Goal: Find specific page/section: Find specific page/section

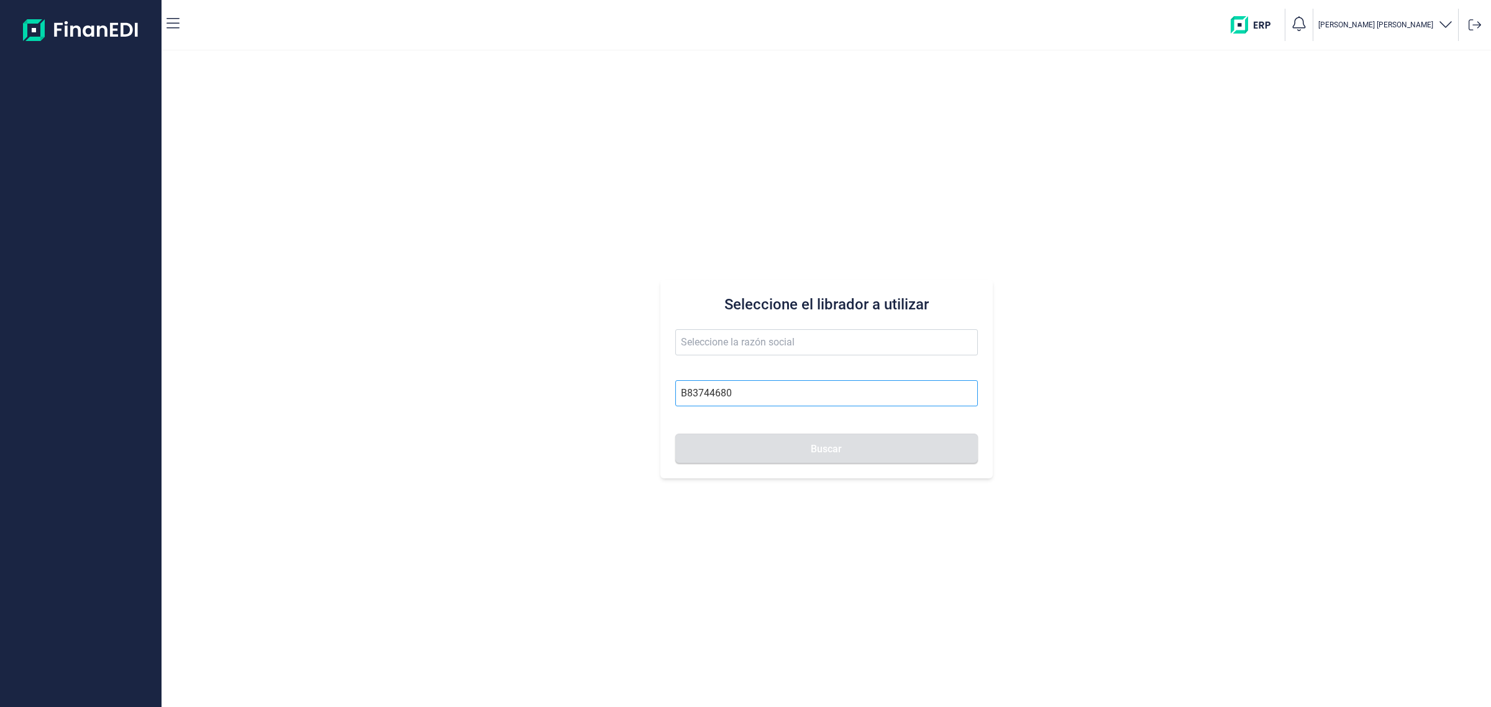
click at [785, 392] on input "B83744680" at bounding box center [826, 393] width 303 height 26
type input "B83744680"
click at [799, 349] on input "text" at bounding box center [826, 342] width 303 height 26
type input "VITEN SEGURIDAD SL"
click at [794, 393] on input "B83744680" at bounding box center [826, 393] width 303 height 26
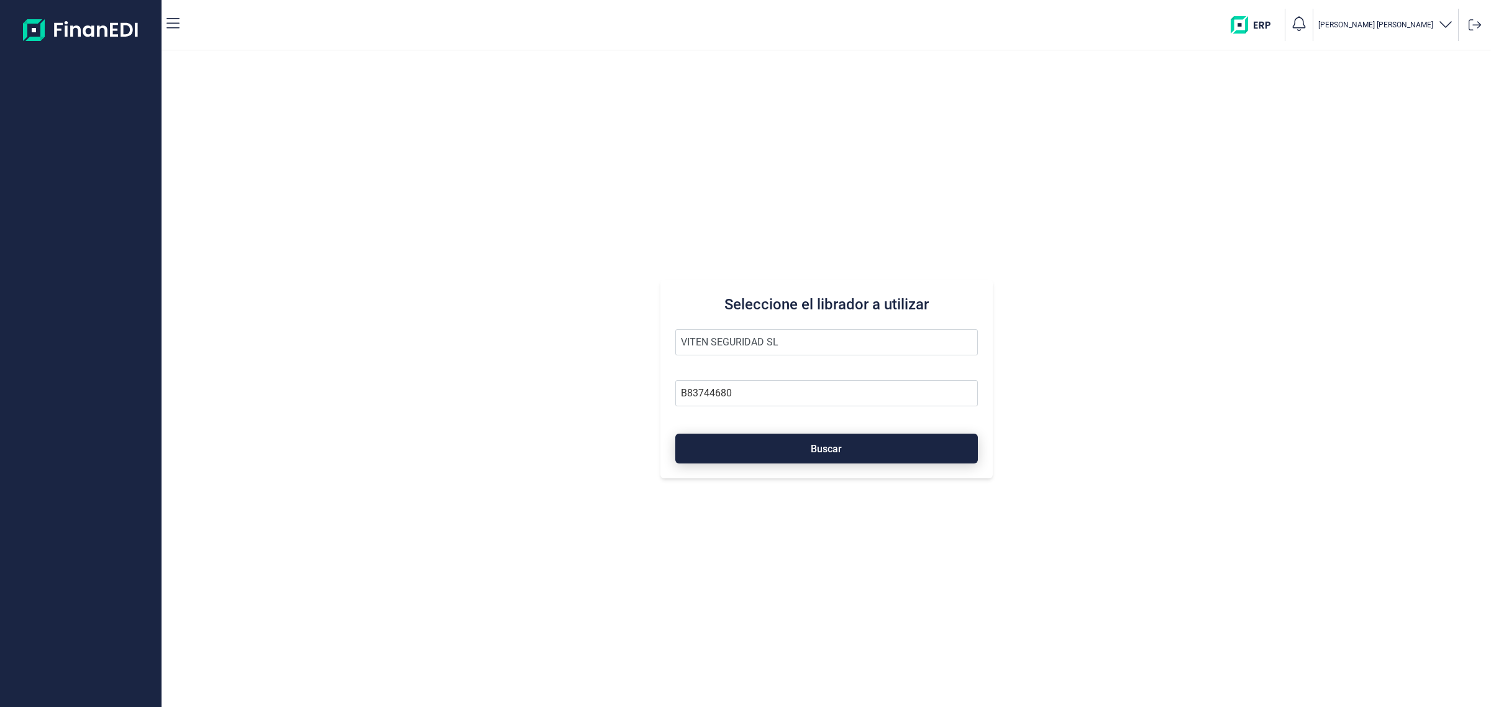
click at [802, 446] on button "Buscar" at bounding box center [826, 449] width 303 height 30
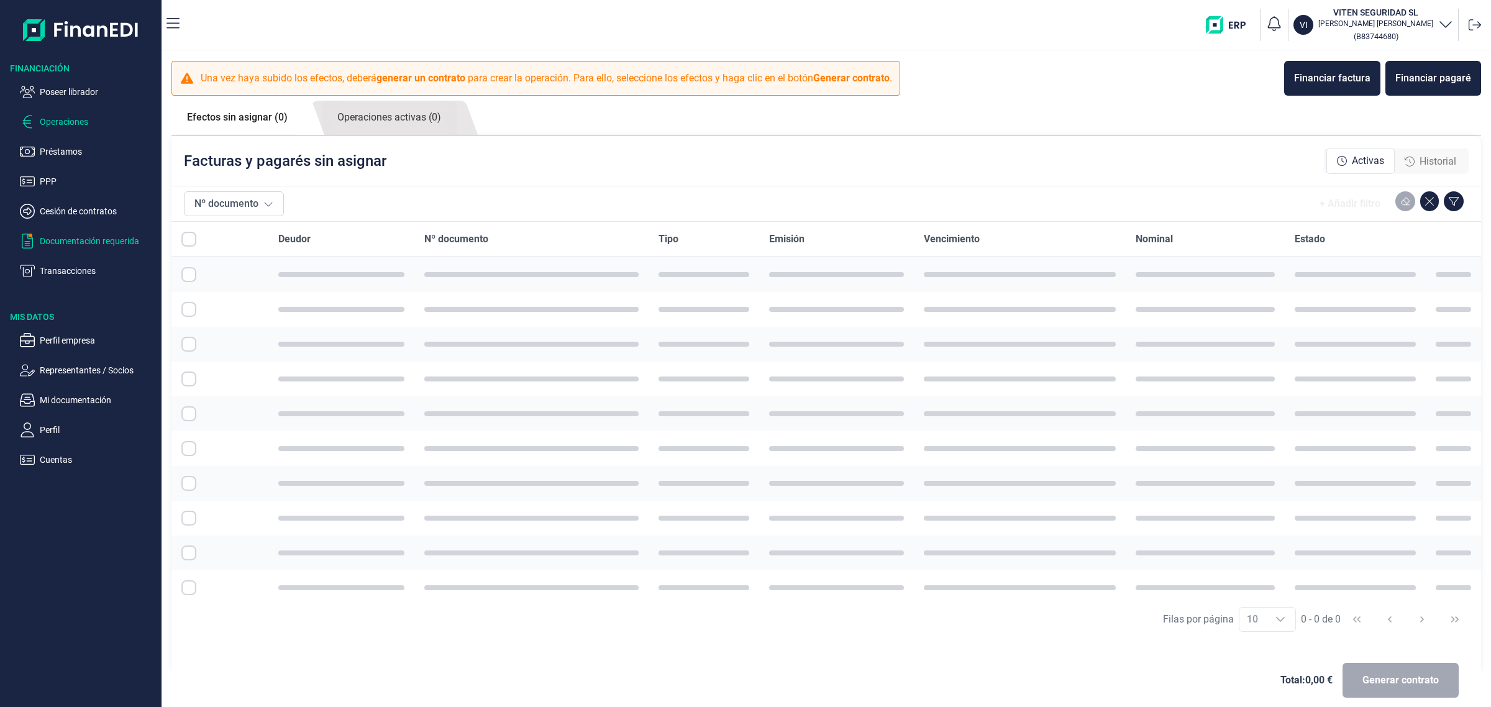
checkbox input "true"
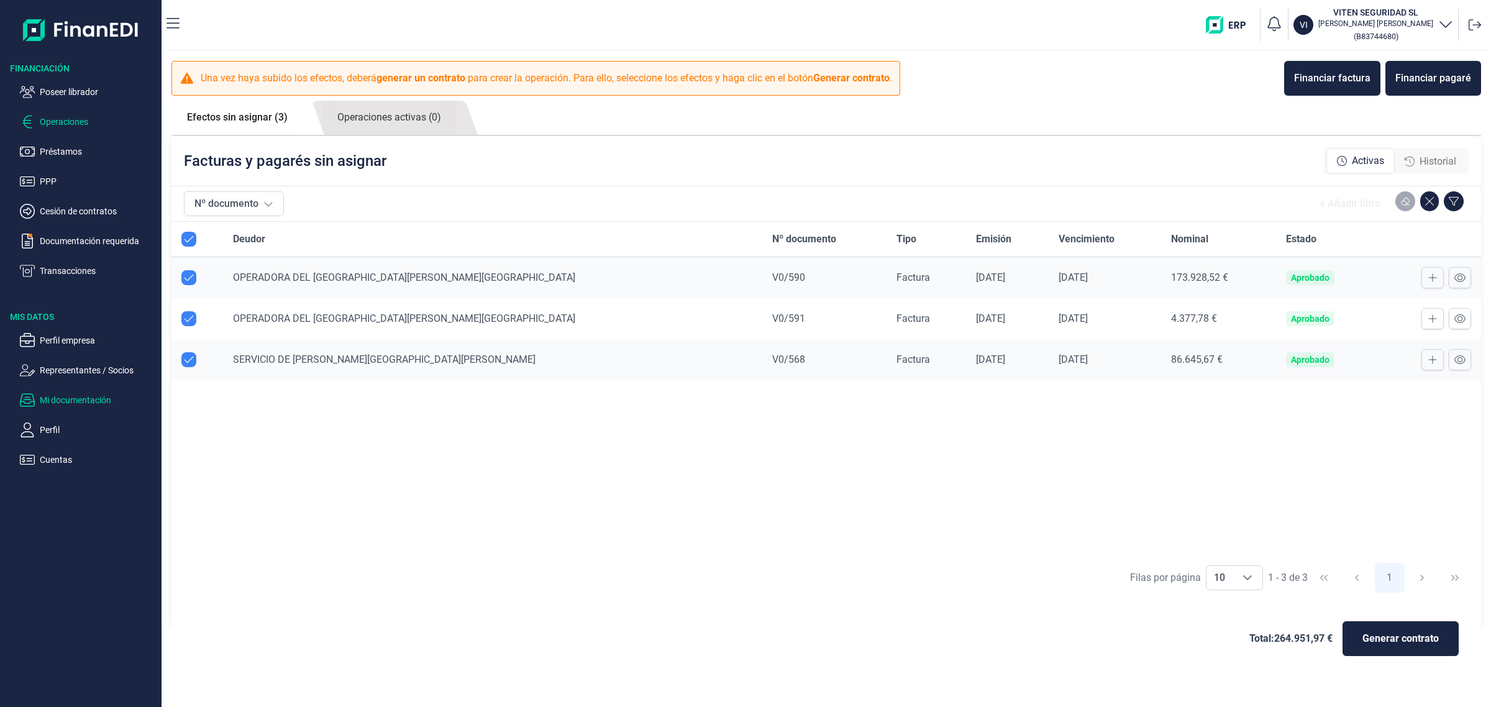
click at [109, 406] on p "Mi documentación" at bounding box center [98, 400] width 117 height 15
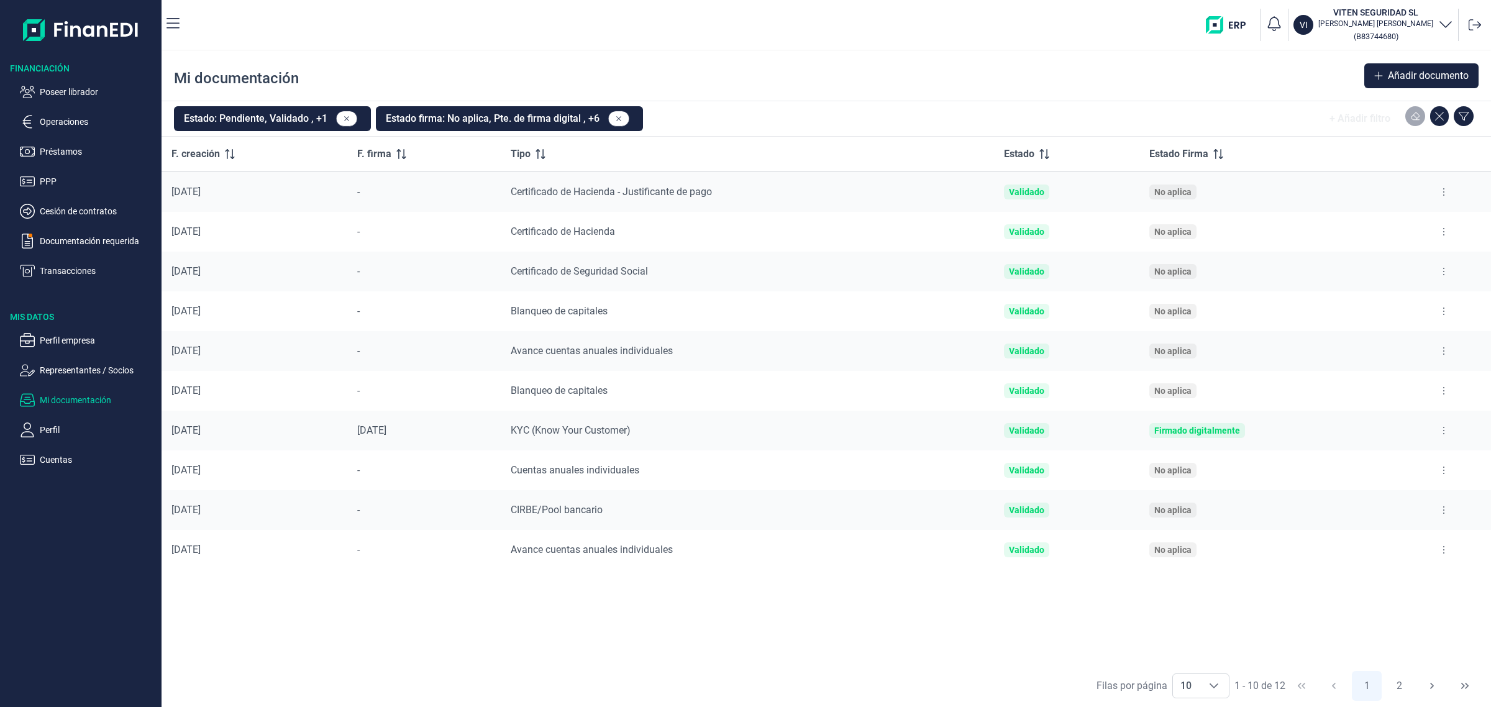
click at [1440, 270] on button at bounding box center [1444, 272] width 22 height 20
click at [1411, 297] on li "Ver documento" at bounding box center [1385, 303] width 142 height 22
click at [1371, 303] on span "Ver documento" at bounding box center [1368, 303] width 59 height 12
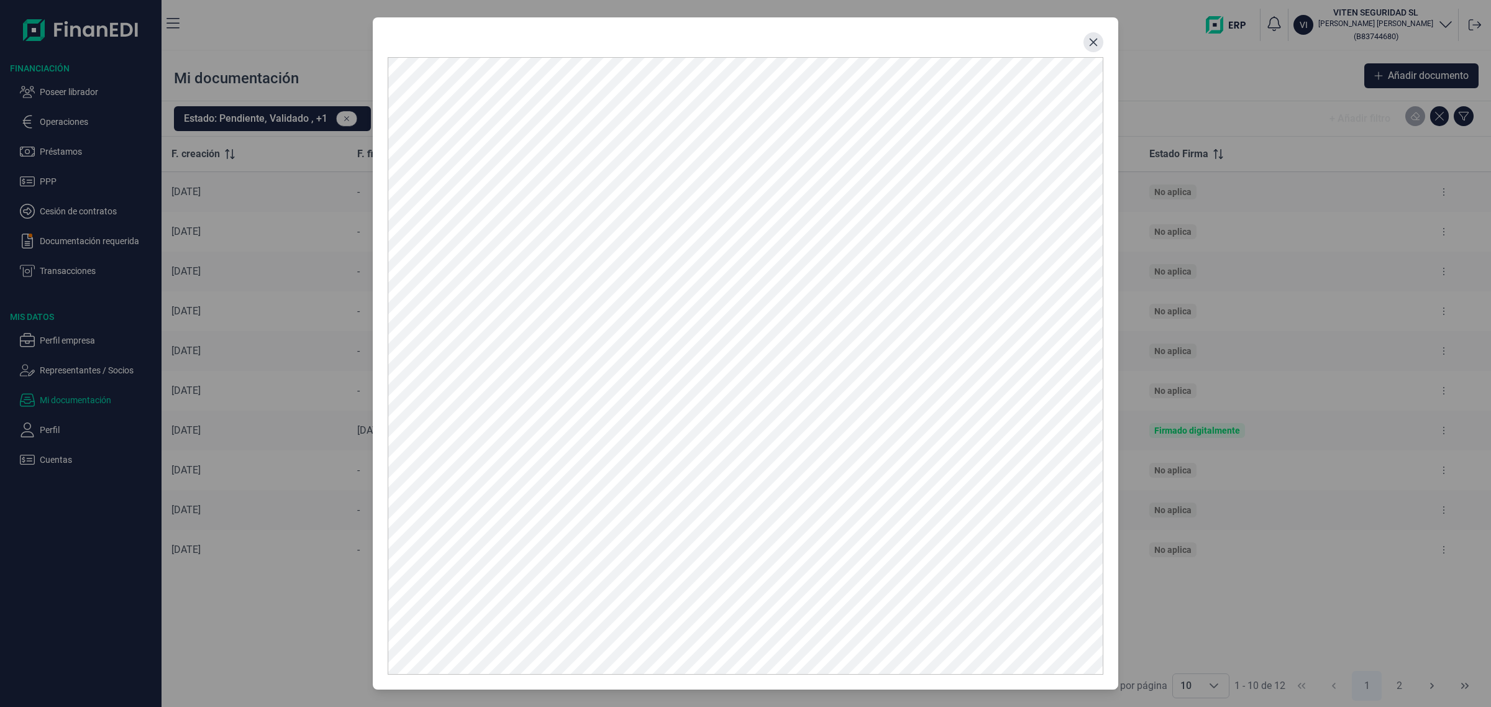
click at [1092, 44] on icon "Close" at bounding box center [1094, 43] width 8 height 8
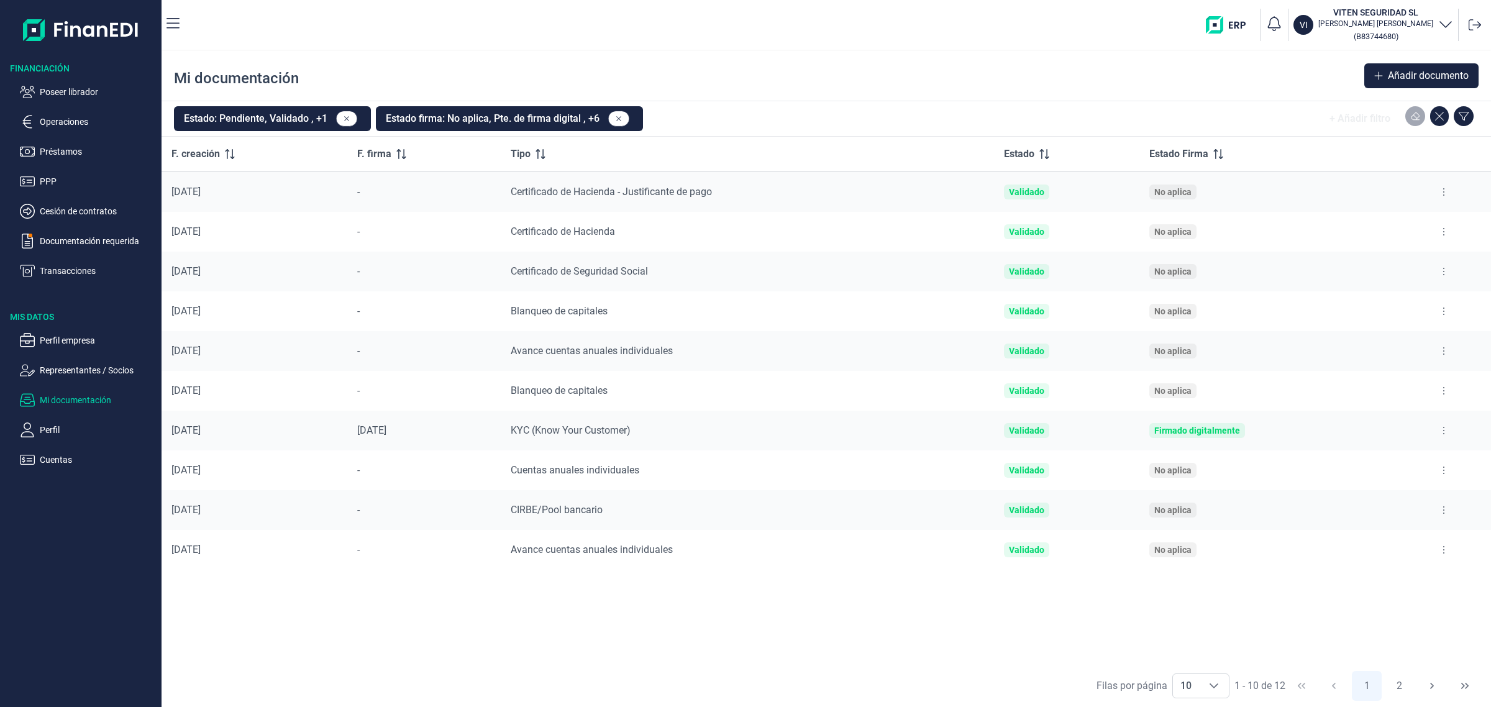
click at [756, 75] on div "Mi documentación Añadir documento" at bounding box center [827, 76] width 1330 height 50
click at [1452, 277] on button at bounding box center [1444, 272] width 22 height 20
click at [1384, 305] on span "Ver documento" at bounding box center [1368, 303] width 59 height 12
